Goal: Transaction & Acquisition: Purchase product/service

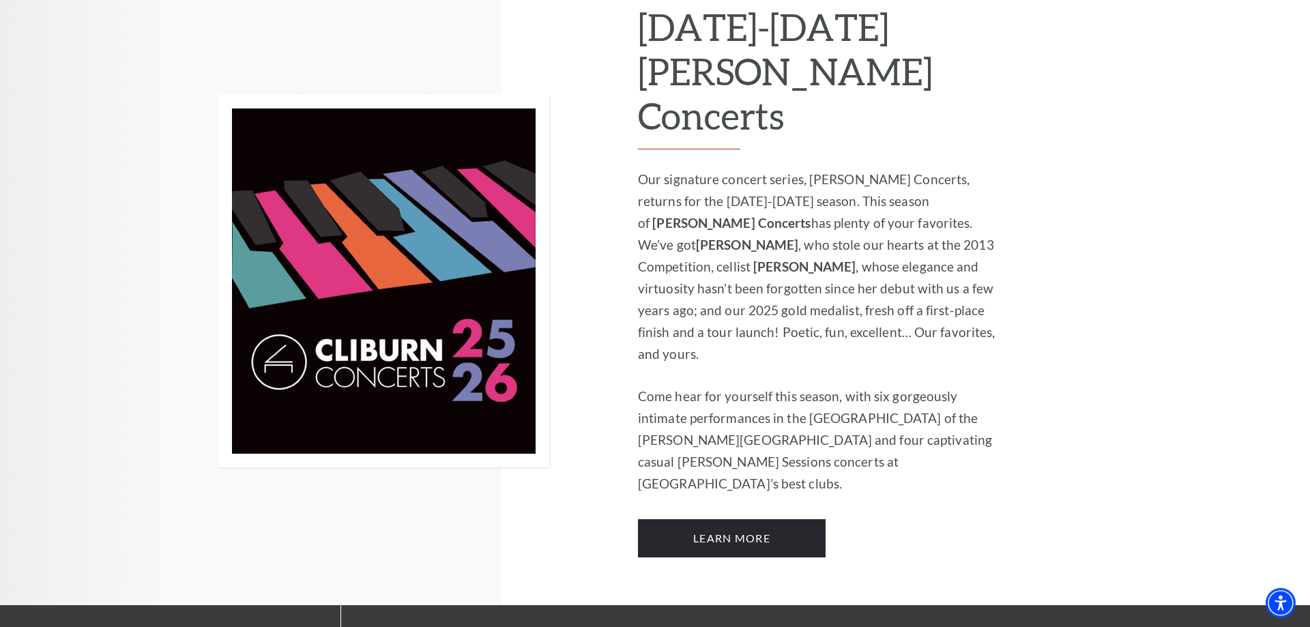
scroll to position [975, 0]
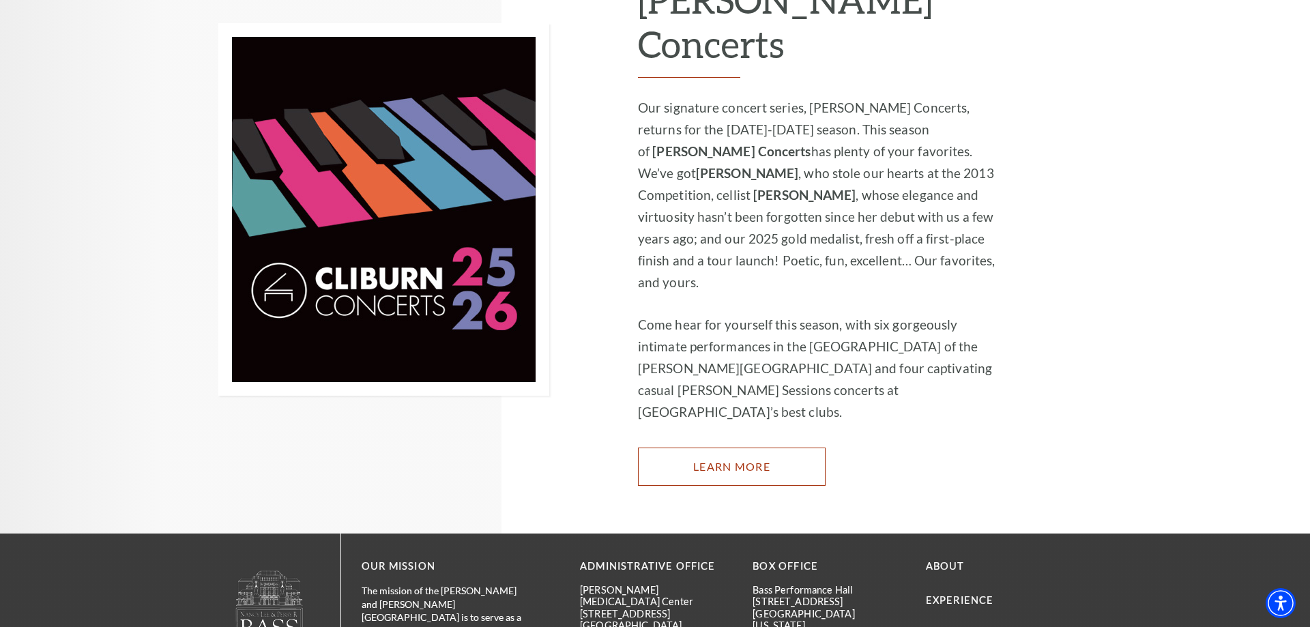
click at [774, 448] on link "Learn More" at bounding box center [732, 467] width 188 height 38
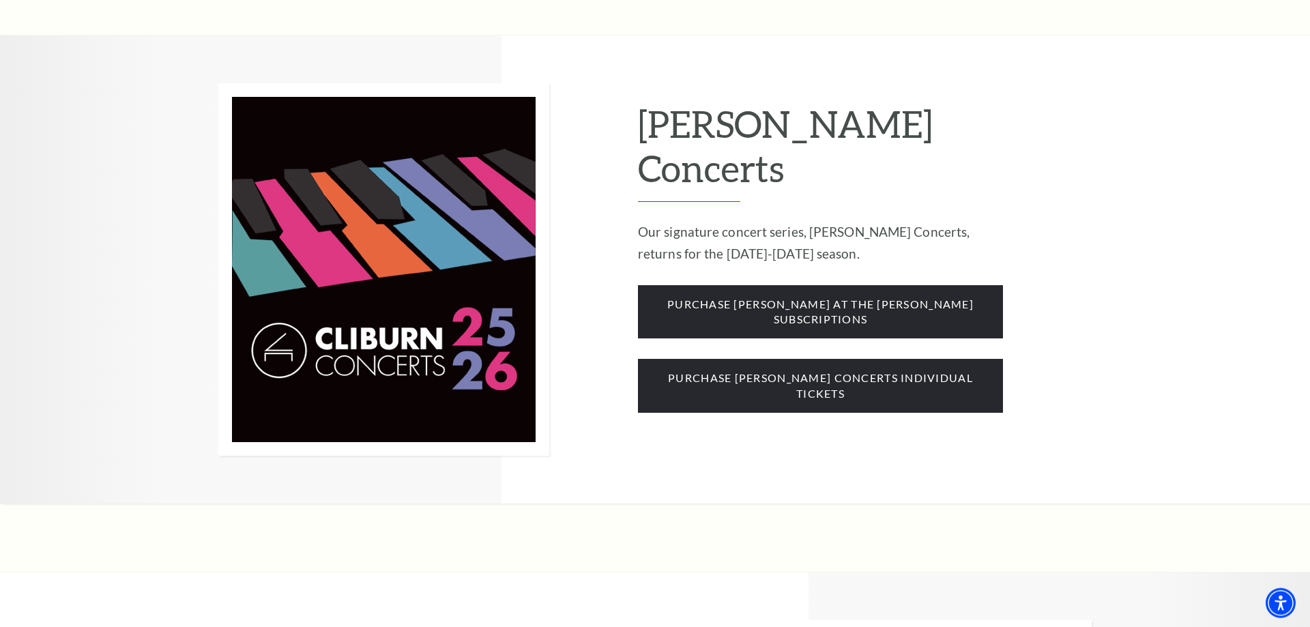
scroll to position [1114, 0]
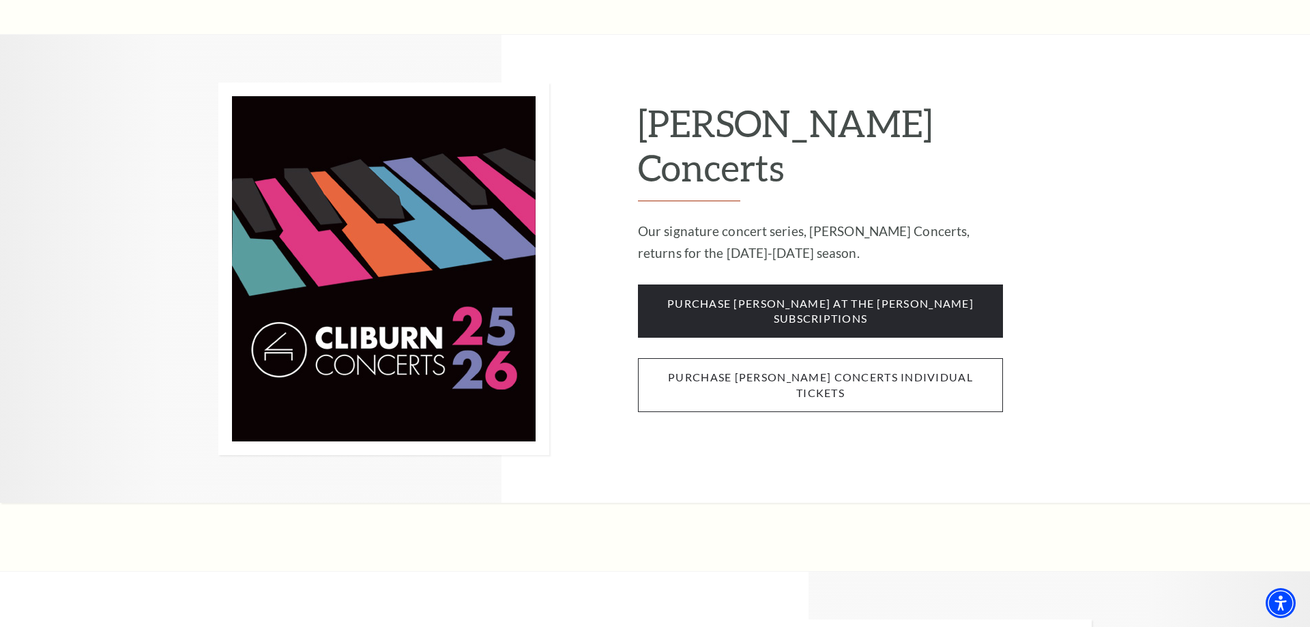
click at [776, 358] on span "purchase cliburn concerts individual tickets" at bounding box center [820, 385] width 365 height 54
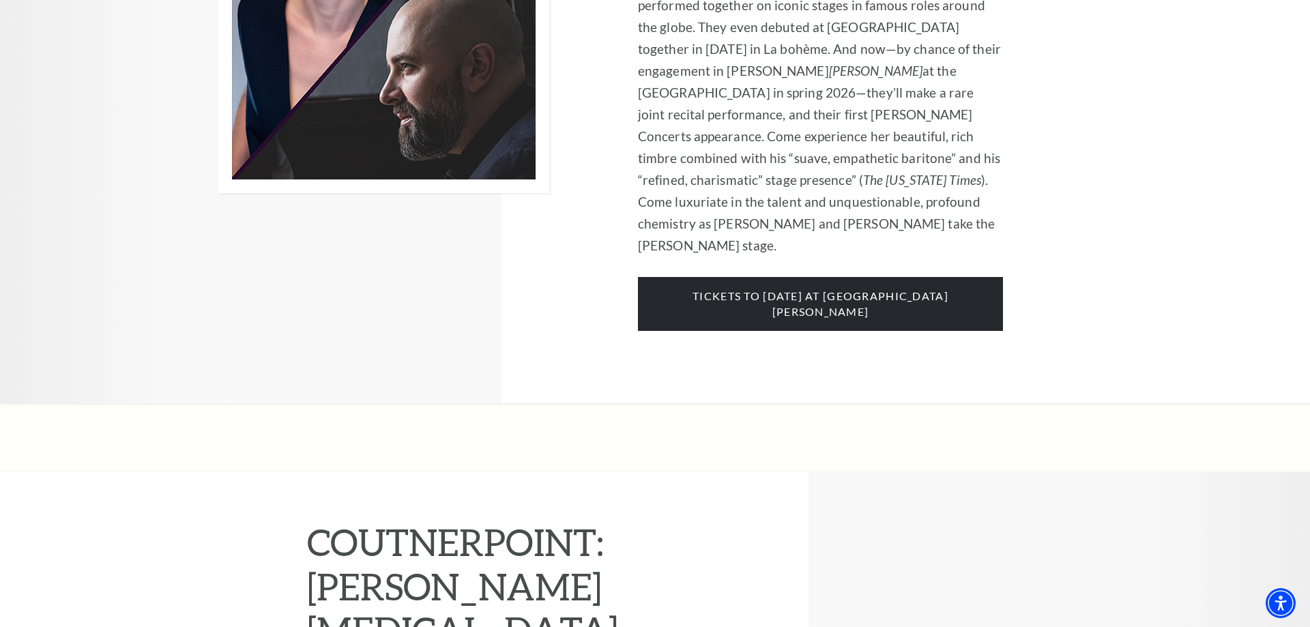
scroll to position [4176, 0]
